Goal: Transaction & Acquisition: Book appointment/travel/reservation

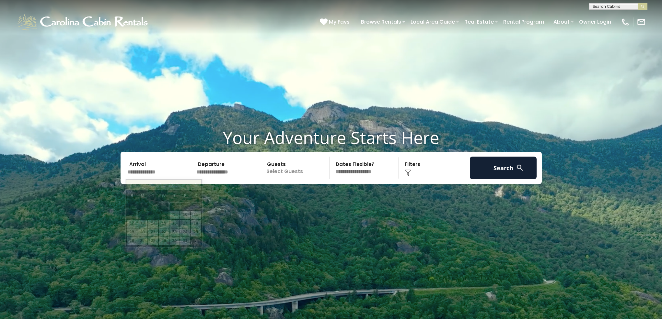
click at [164, 169] on input "text" at bounding box center [158, 168] width 67 height 23
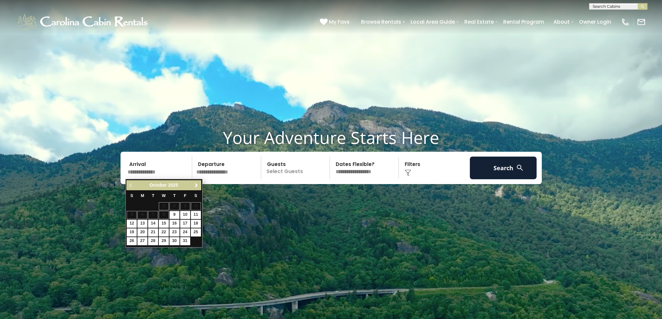
click at [196, 185] on span "Next" at bounding box center [196, 185] width 5 height 5
click at [185, 231] on link "21" at bounding box center [185, 233] width 10 height 8
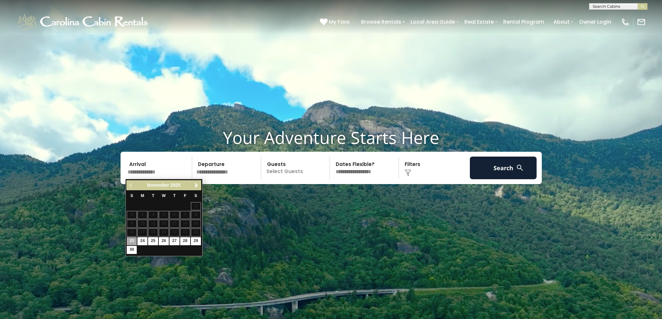
type input "********"
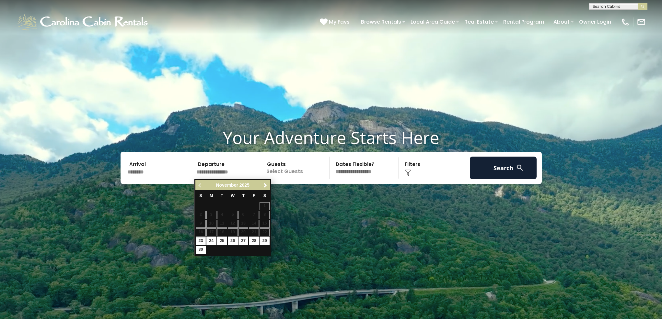
click at [201, 240] on link "23" at bounding box center [201, 241] width 10 height 8
type input "********"
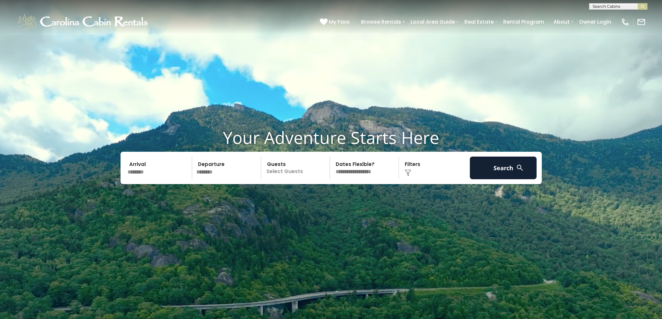
click at [313, 171] on p "Select Guests" at bounding box center [296, 168] width 67 height 23
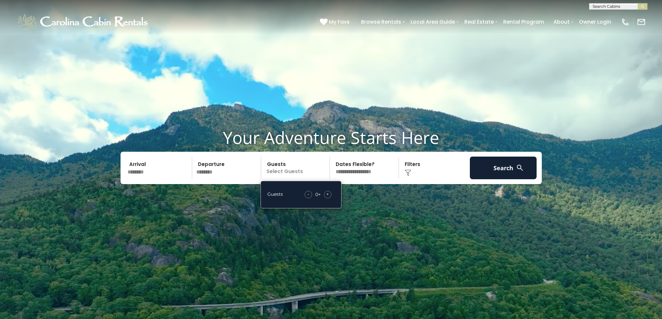
click at [328, 194] on span "+" at bounding box center [327, 194] width 3 height 6
click at [393, 206] on video at bounding box center [331, 165] width 662 height 331
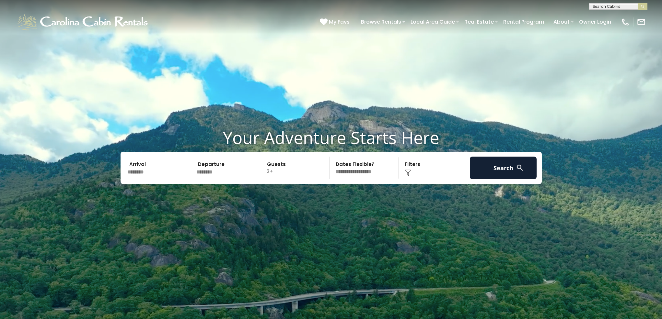
click at [418, 170] on div "Click to Choose" at bounding box center [434, 168] width 67 height 23
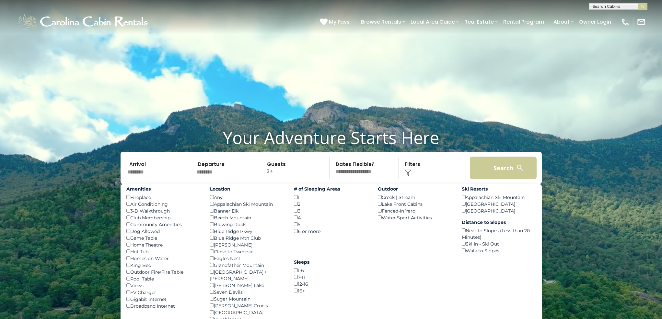
click at [501, 169] on button "Search" at bounding box center [503, 168] width 67 height 23
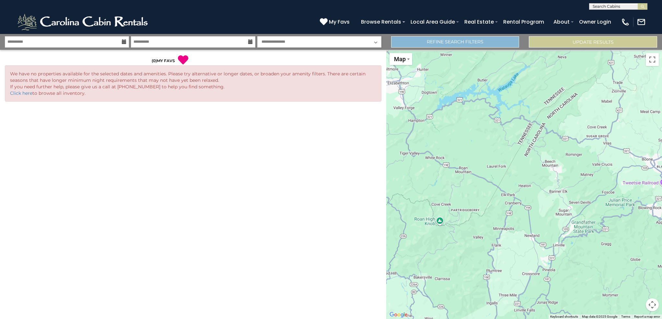
click at [458, 42] on link "Refine Search Filters" at bounding box center [455, 41] width 128 height 11
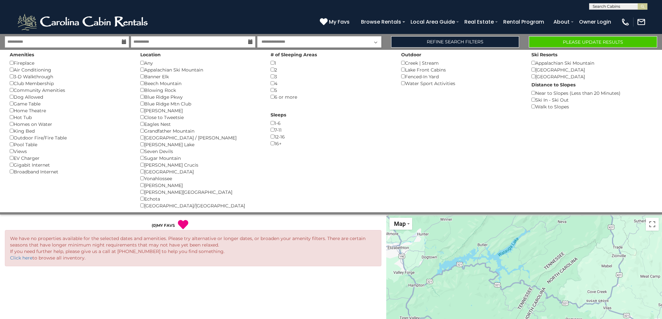
click at [592, 43] on button "Please Update Results" at bounding box center [593, 41] width 128 height 11
